Goal: Information Seeking & Learning: Compare options

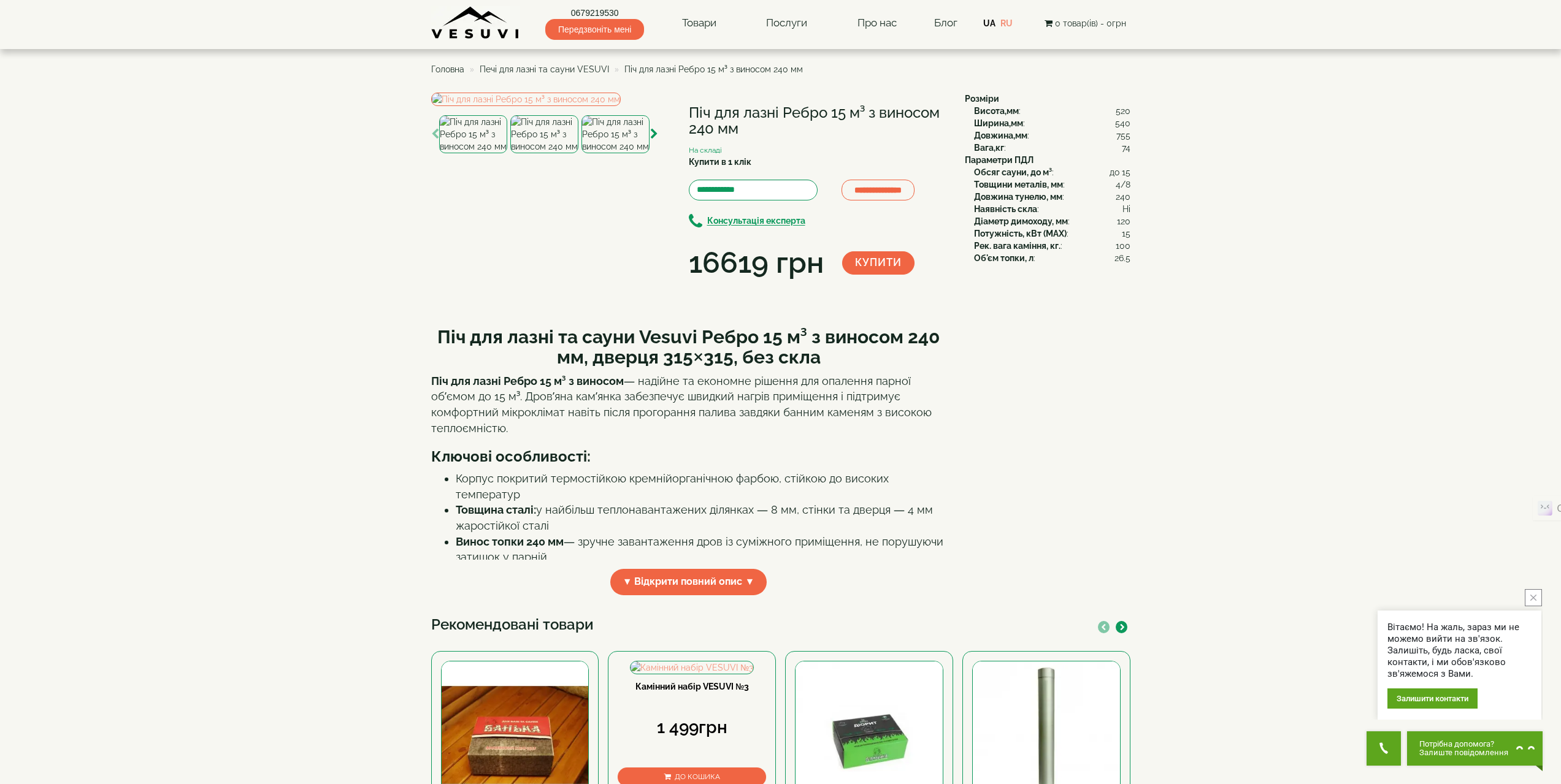
click at [570, 71] on span "Печі для лазні та сауни VESUVI" at bounding box center [544, 69] width 129 height 10
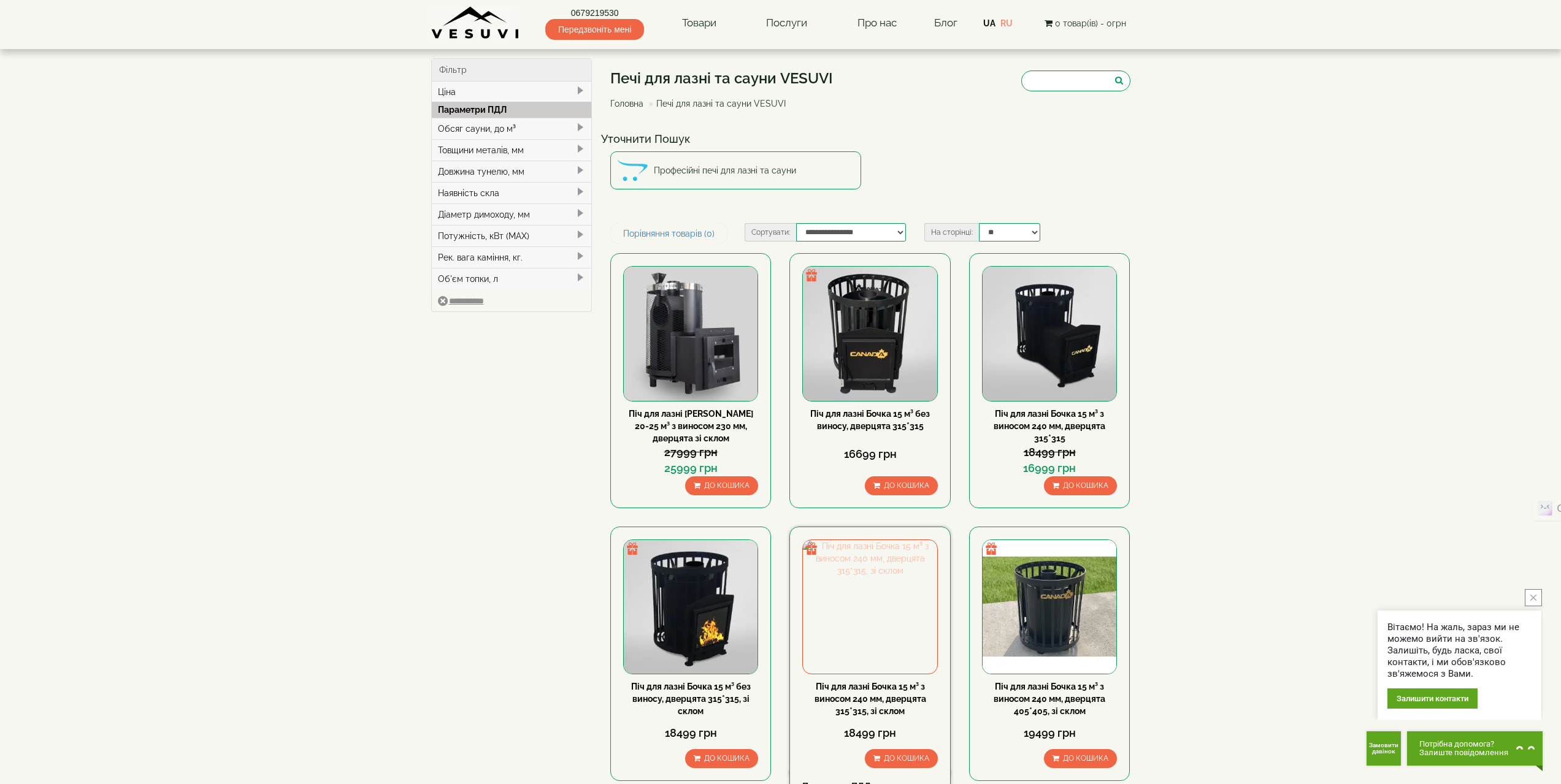
click at [895, 629] on img at bounding box center [869, 607] width 134 height 134
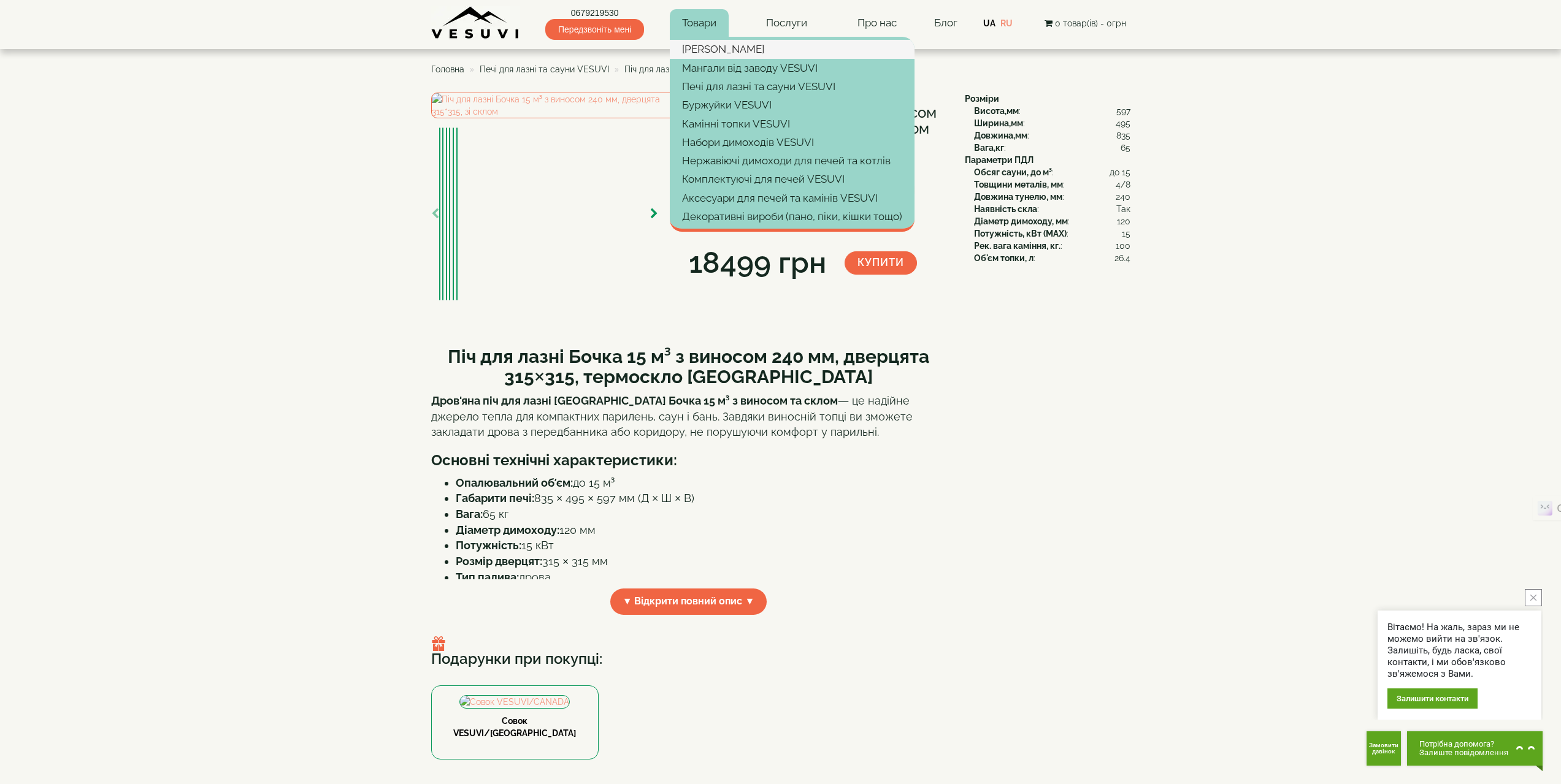
click at [700, 51] on link "[PERSON_NAME]" at bounding box center [791, 49] width 245 height 19
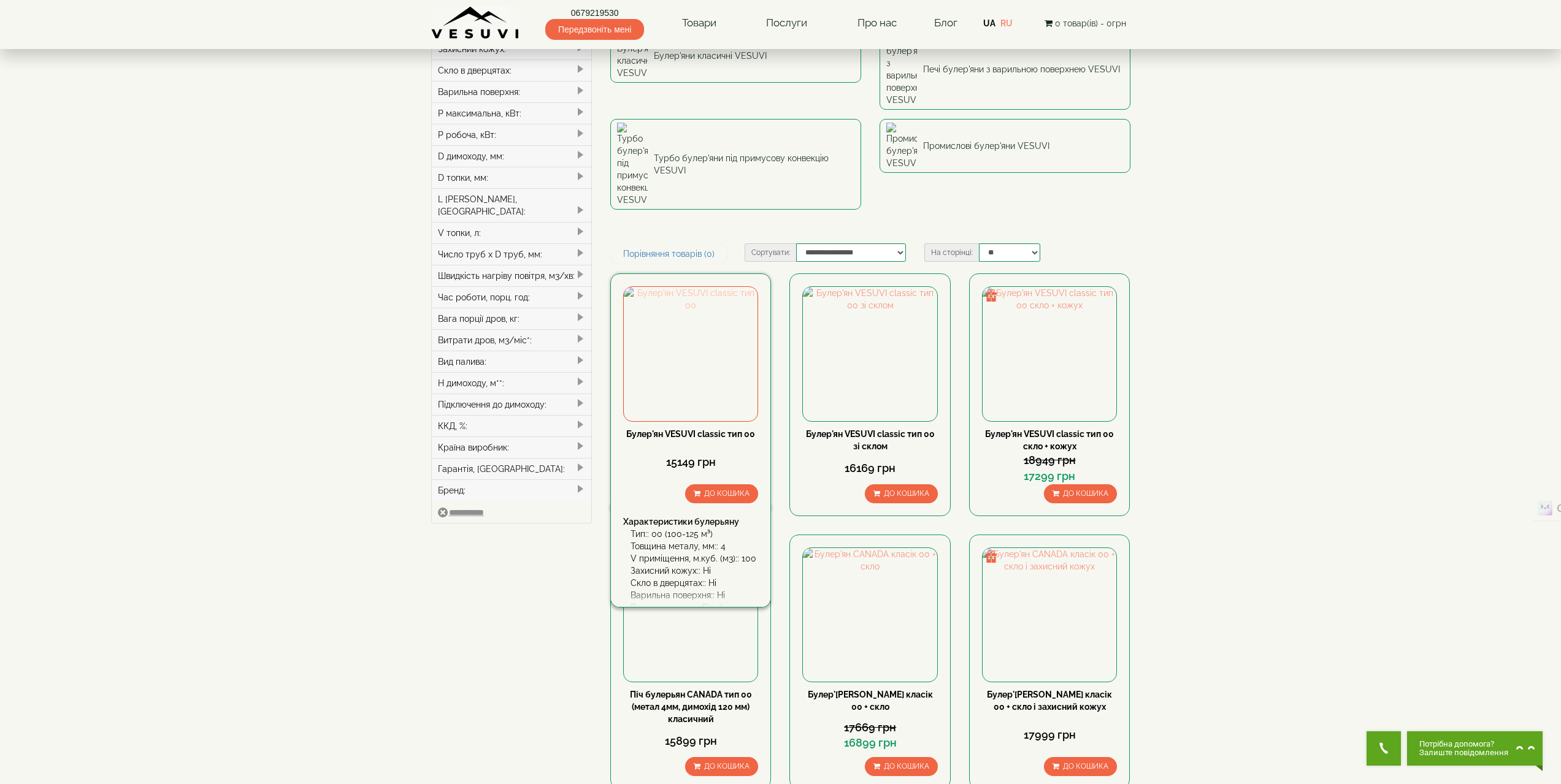
scroll to position [306, 0]
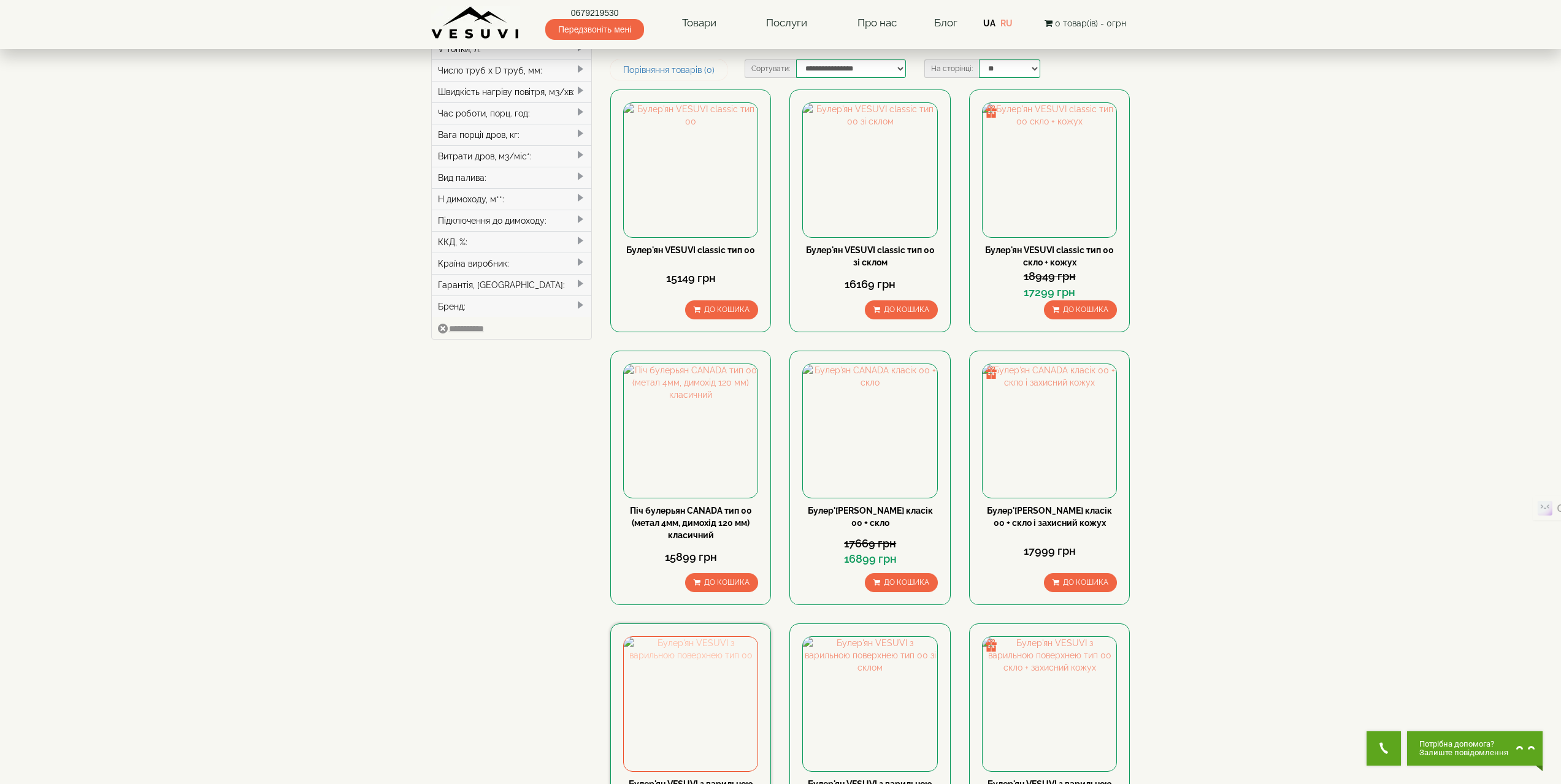
click at [703, 637] on img at bounding box center [690, 704] width 134 height 134
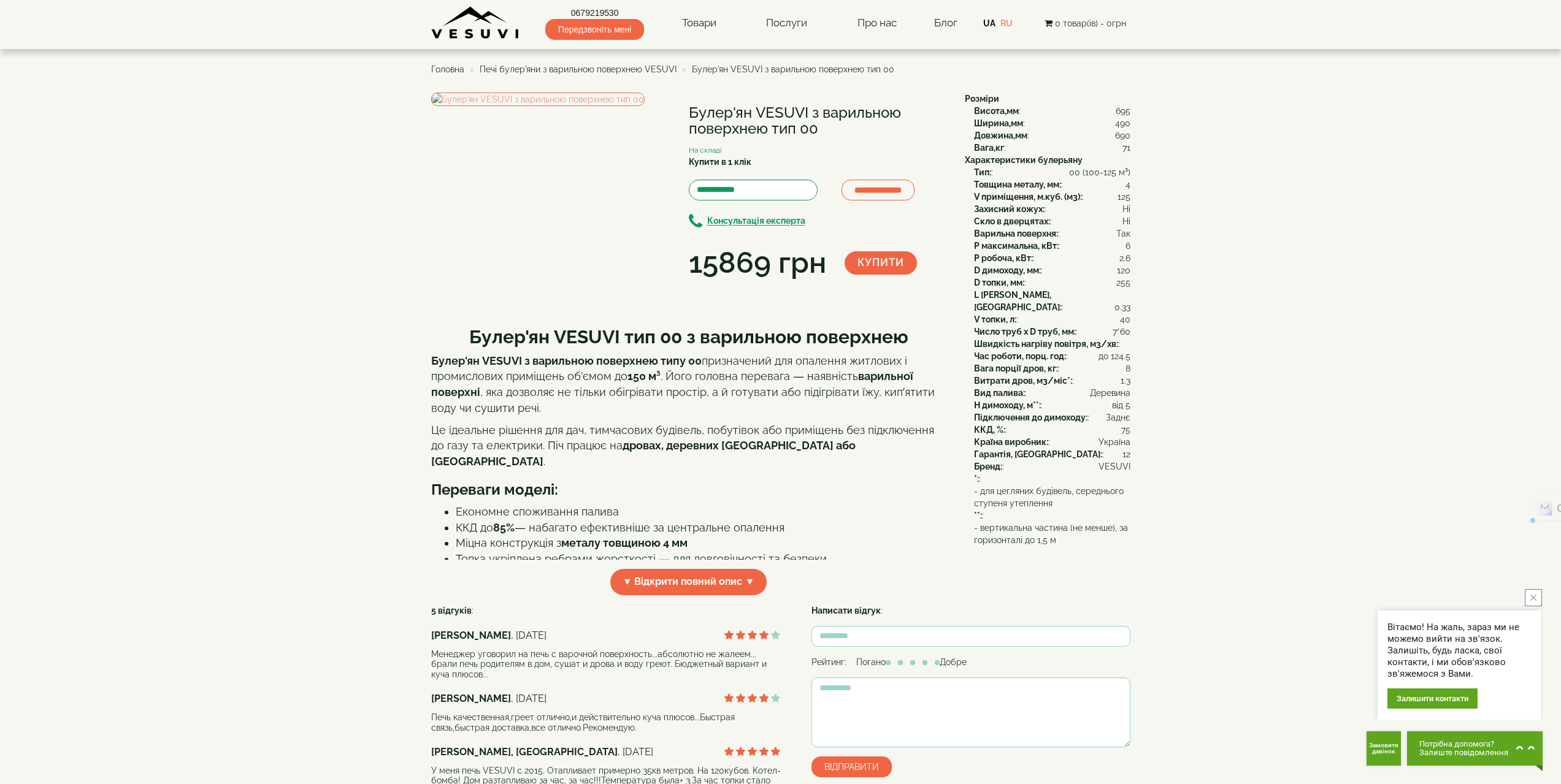
drag, startPoint x: 821, startPoint y: 127, endPoint x: 688, endPoint y: 117, distance: 133.4
click at [689, 113] on h1 "Булер'ян VESUVI з варильною поверхнею тип 00" at bounding box center [817, 121] width 258 height 33
copy h1 "Булер'ян VESUVI з варильною поверхнею тип 00"
click at [565, 106] on img at bounding box center [538, 99] width 213 height 13
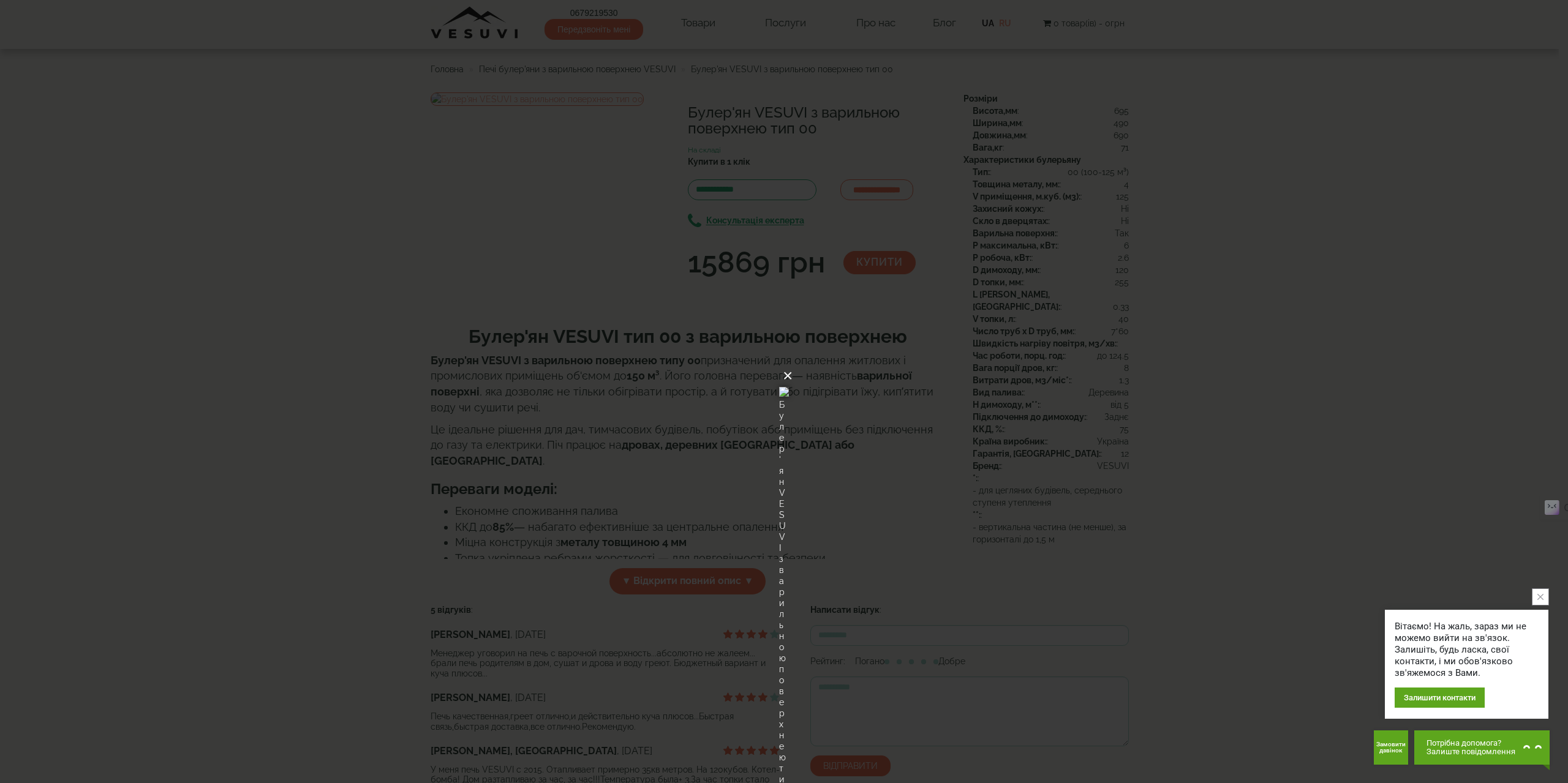
click at [792, 363] on button "×" at bounding box center [788, 376] width 10 height 27
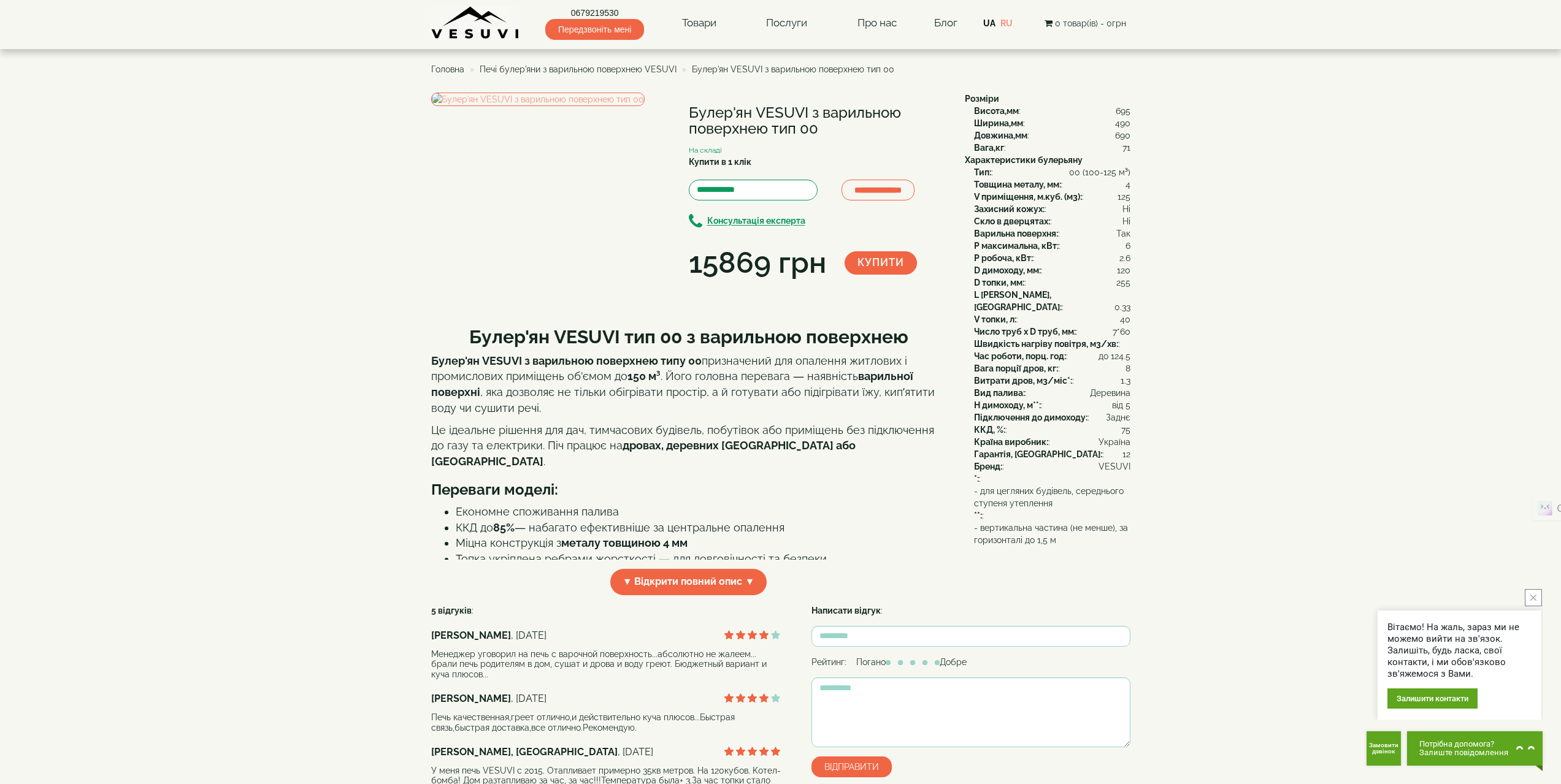
click at [644, 68] on span "Печі булер'яни з варильною поверхнею VESUVI" at bounding box center [578, 69] width 197 height 10
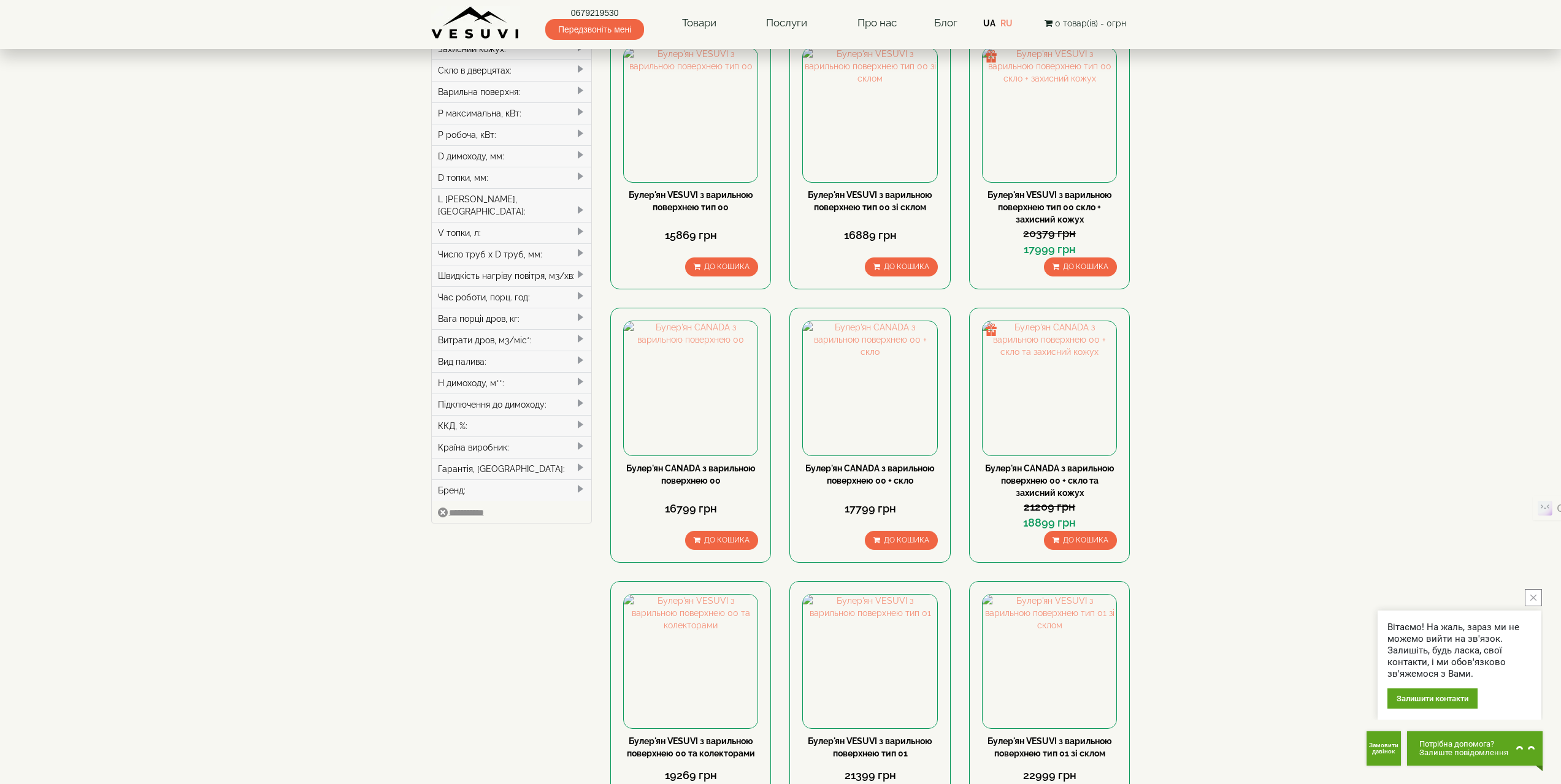
scroll to position [61, 0]
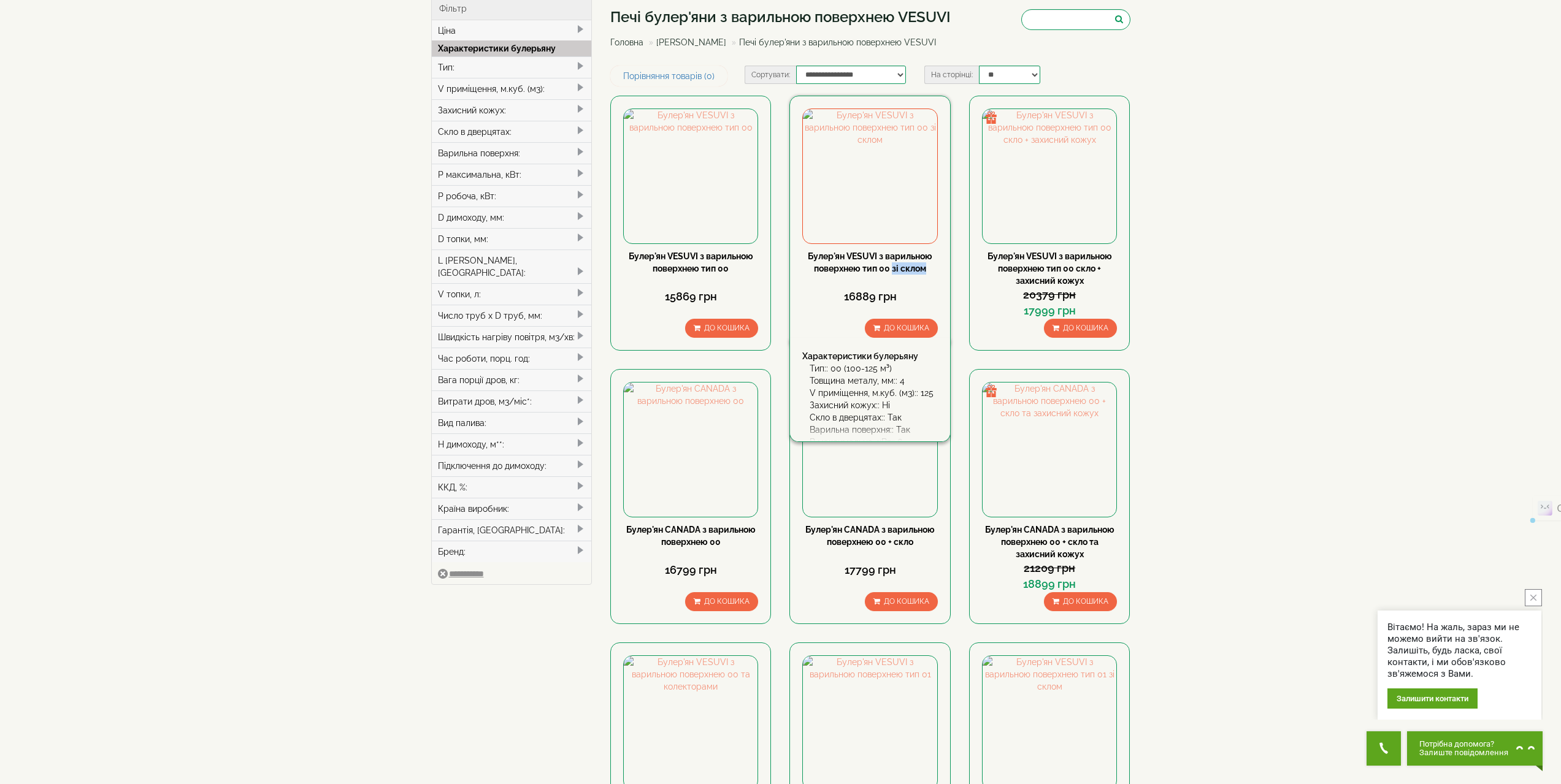
drag, startPoint x: 932, startPoint y: 271, endPoint x: 891, endPoint y: 272, distance: 41.0
click at [891, 272] on div "Булер'ян VESUVI з варильною поверхнею тип 00 зі склом" at bounding box center [869, 262] width 135 height 25
copy link "зі склом"
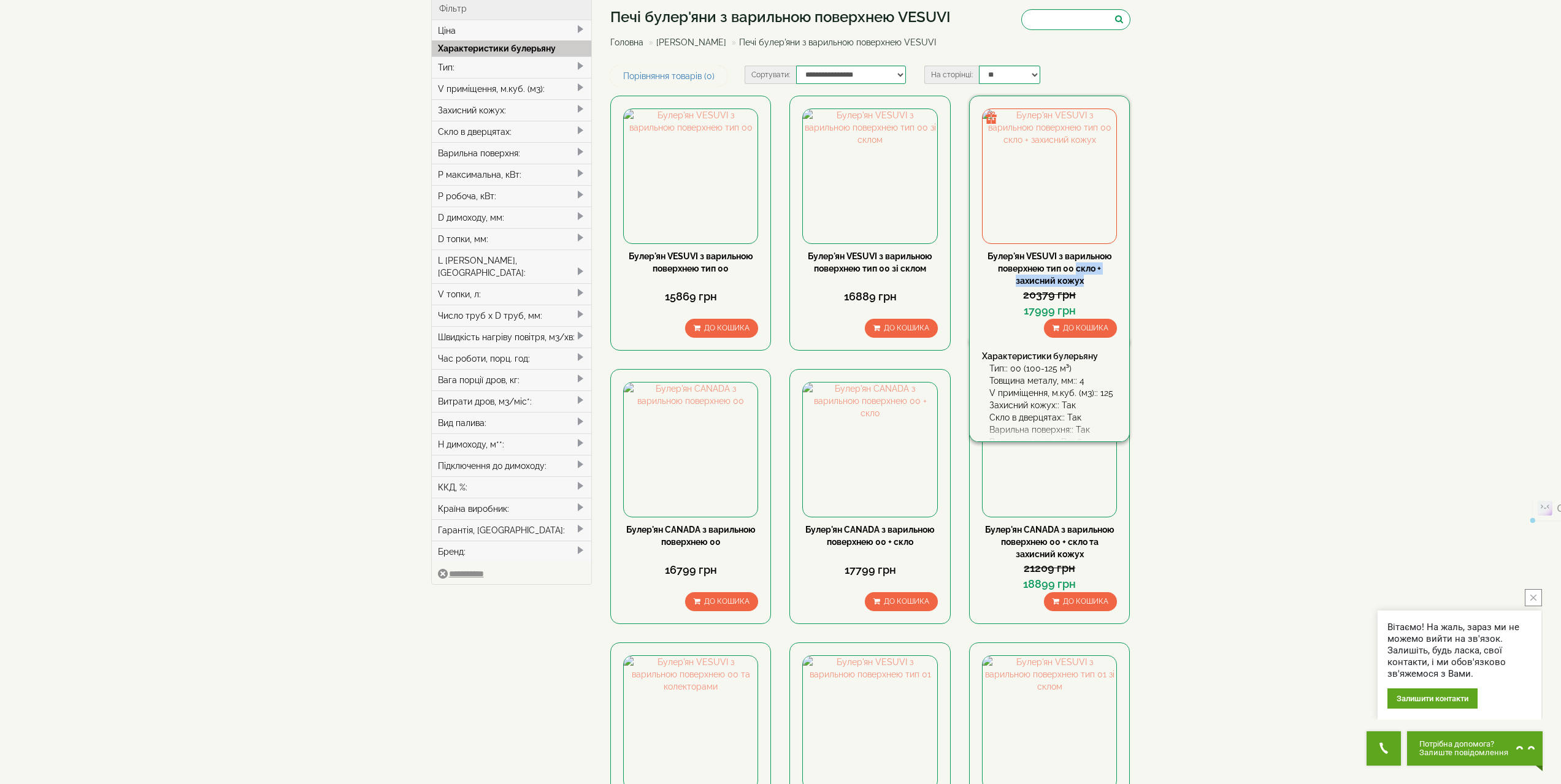
drag, startPoint x: 1085, startPoint y: 282, endPoint x: 1077, endPoint y: 270, distance: 14.4
click at [1077, 270] on div "Булер'ян VESUVI з варильною поверхнею тип 00 скло + захисний кожух" at bounding box center [1049, 268] width 135 height 37
copy link "скло + захисний кожух"
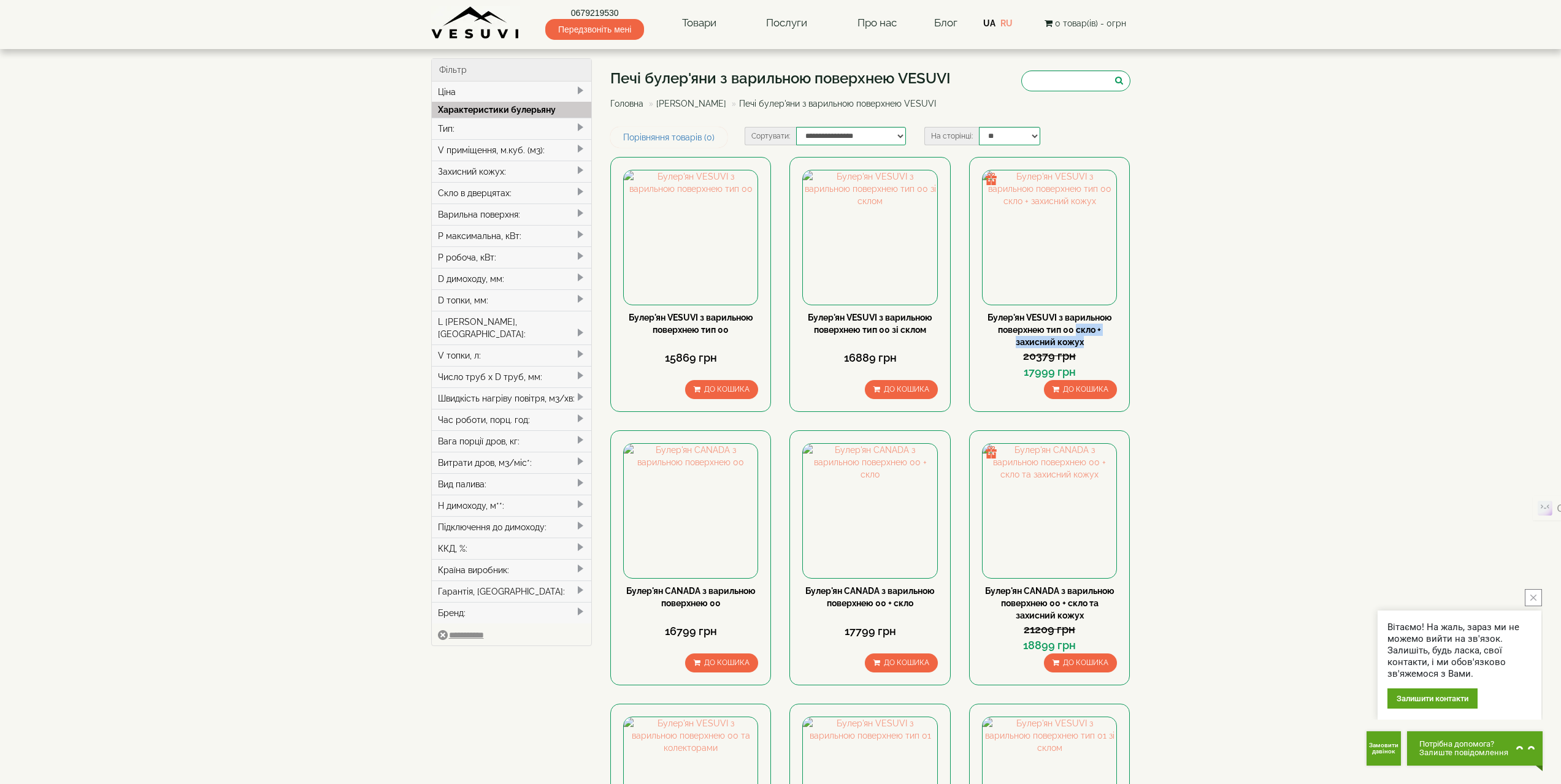
click at [696, 103] on link "[PERSON_NAME]" at bounding box center [691, 103] width 70 height 10
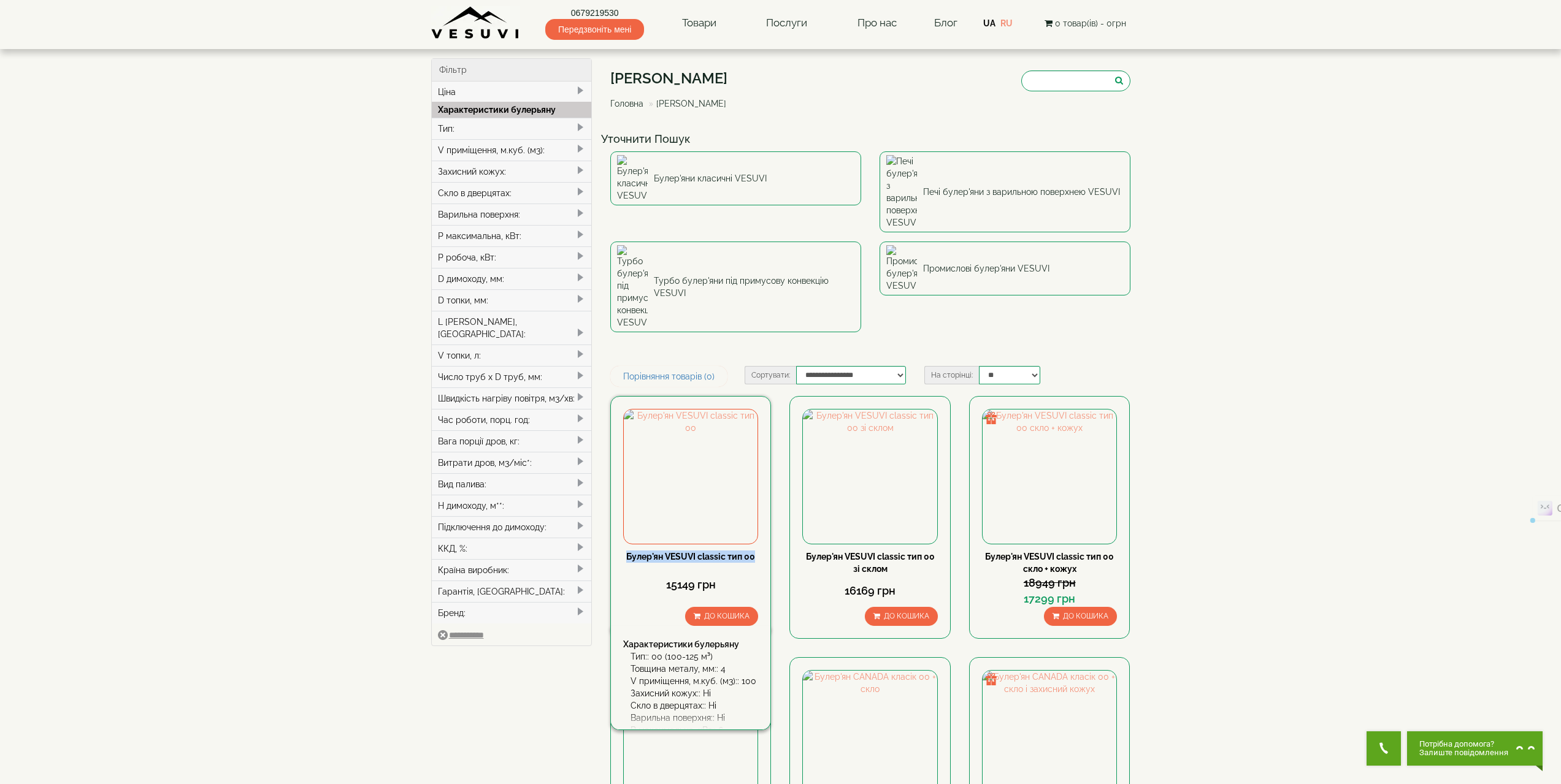
drag, startPoint x: 755, startPoint y: 464, endPoint x: 626, endPoint y: 460, distance: 129.1
click at [626, 551] on div "Булер'ян VESUVI classic тип 00" at bounding box center [690, 557] width 135 height 12
copy link "Булер'ян VESUVI classic тип 00"
